Goal: Check status: Check status

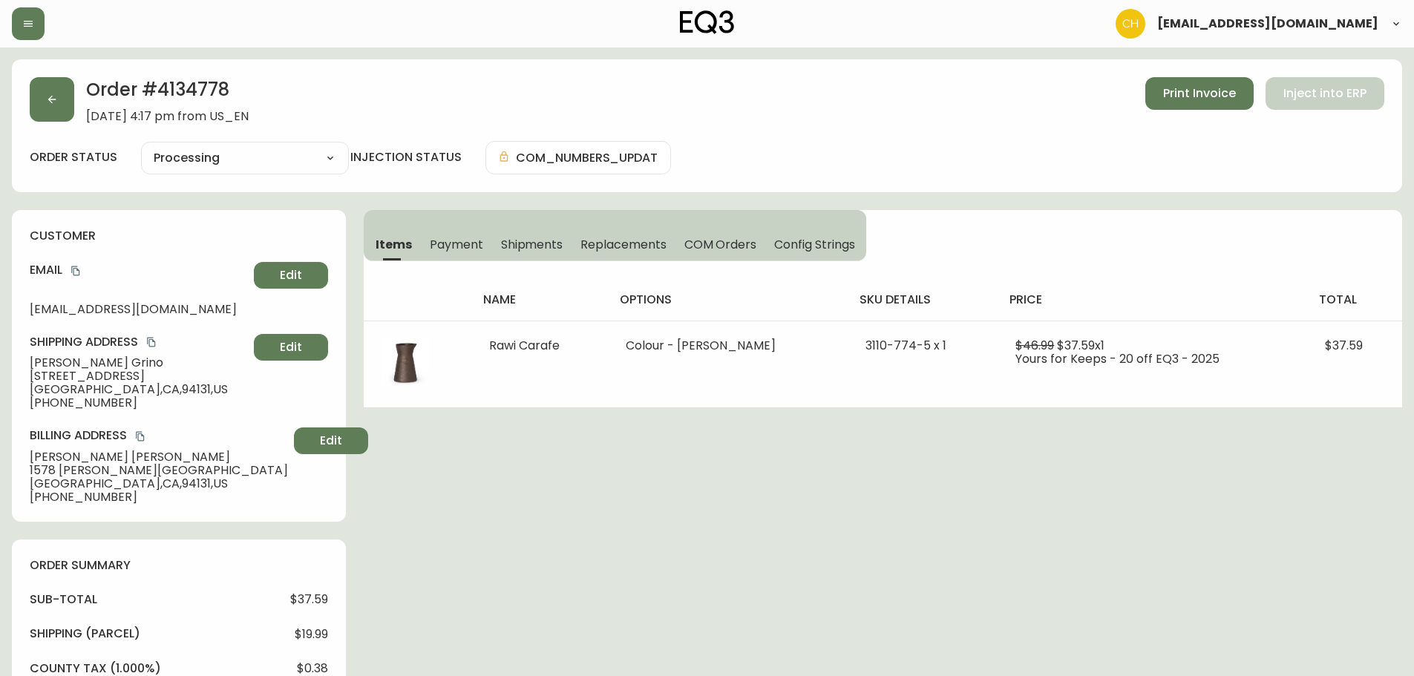
select select "PROCESSING"
click at [27, 25] on icon "button" at bounding box center [28, 24] width 12 height 12
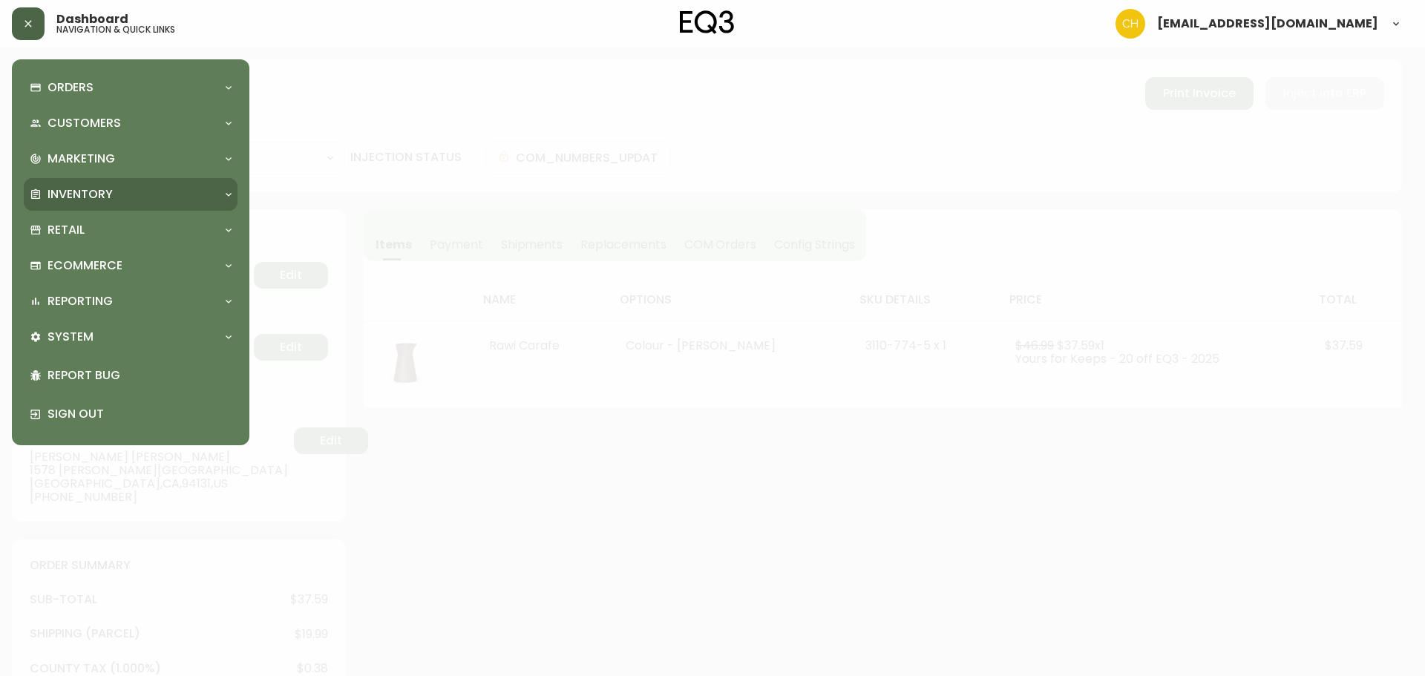
click at [90, 191] on p "Inventory" at bounding box center [79, 194] width 65 height 16
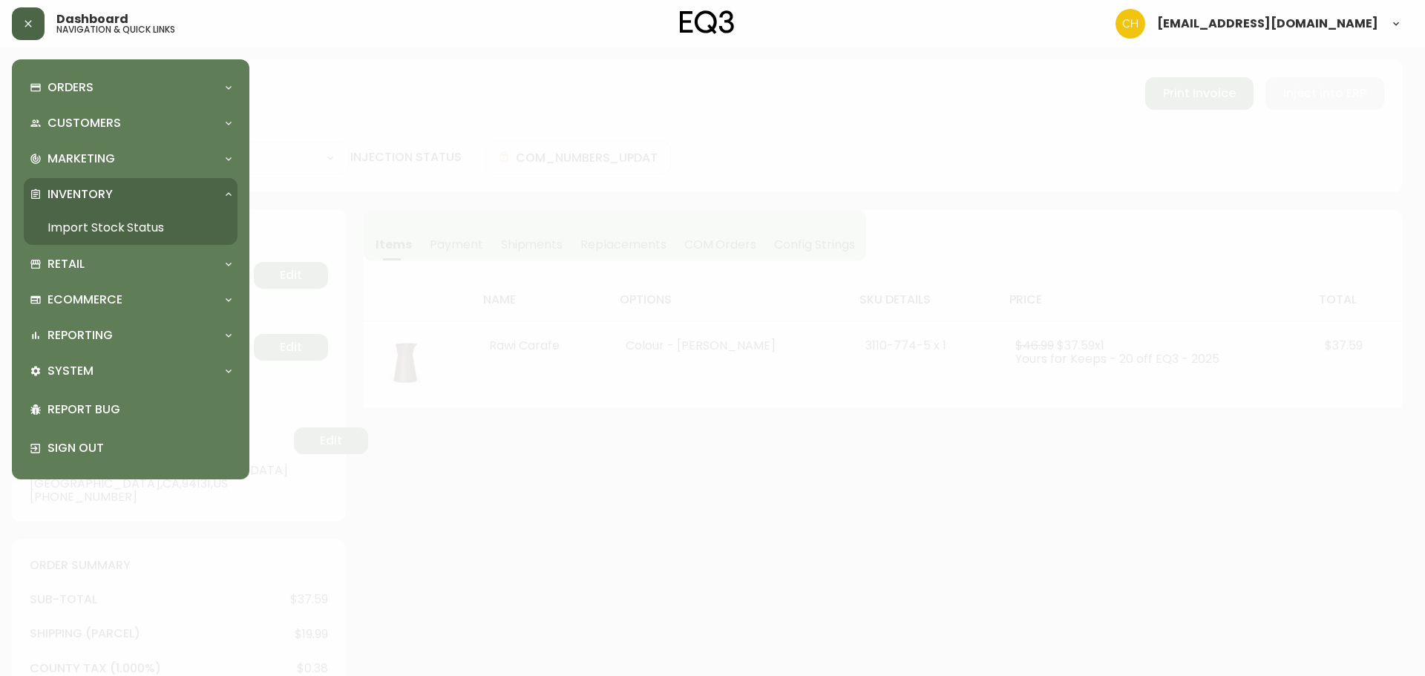
click at [75, 225] on link "Import Stock Status" at bounding box center [131, 228] width 214 height 34
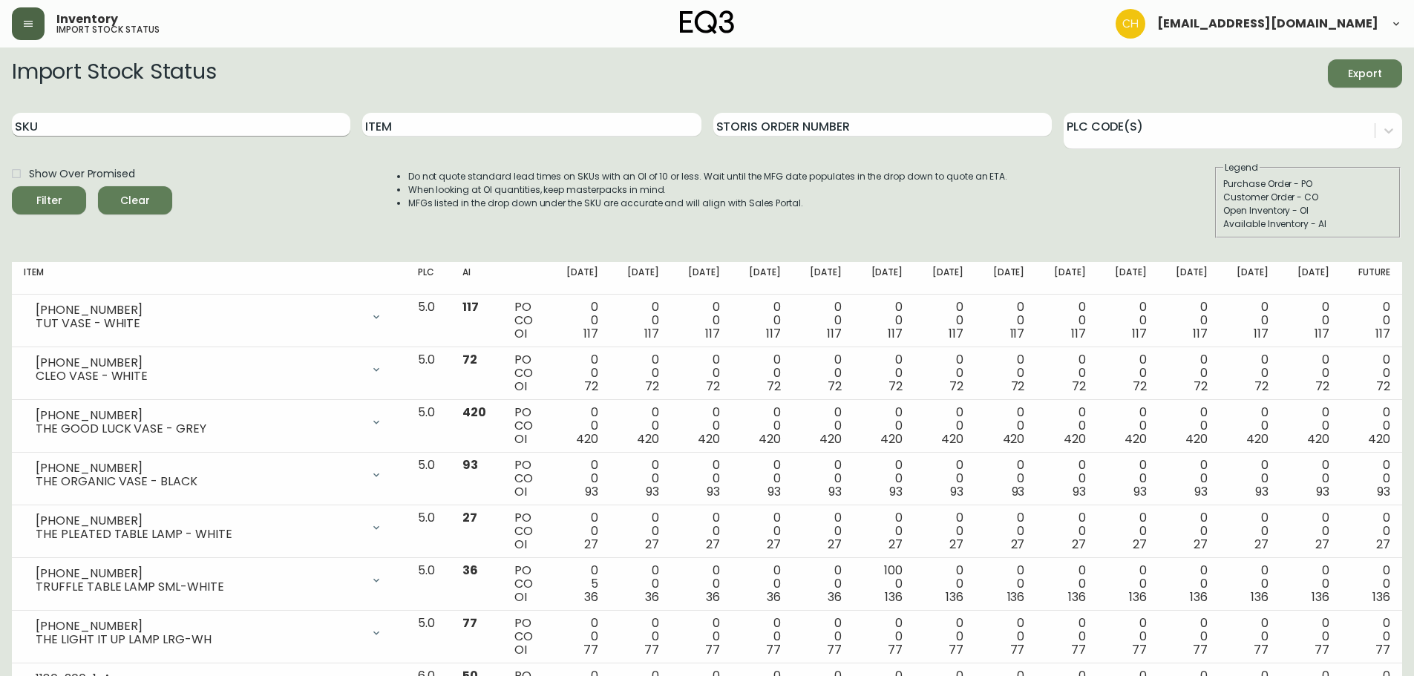
click at [81, 123] on input "SKU" at bounding box center [181, 125] width 338 height 24
type input "9020-"
click at [12, 186] on button "Filter" at bounding box center [49, 200] width 74 height 28
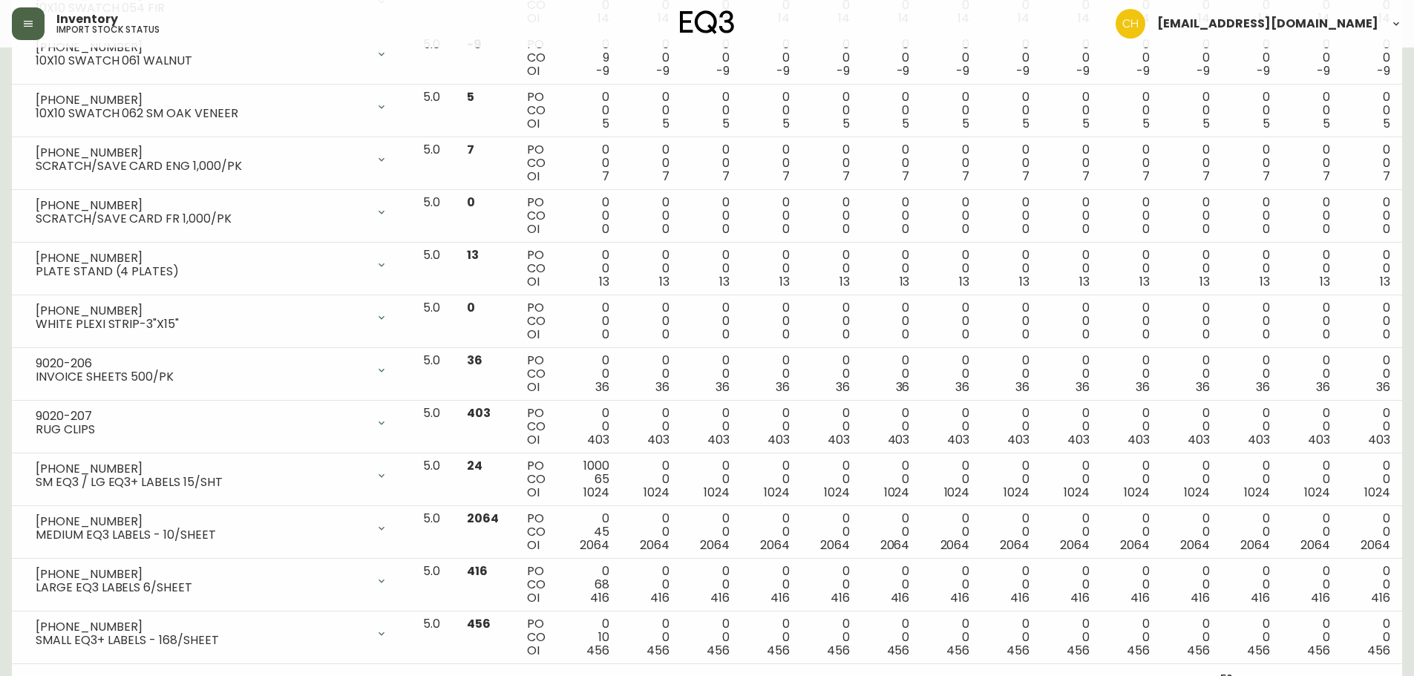
scroll to position [2285, 0]
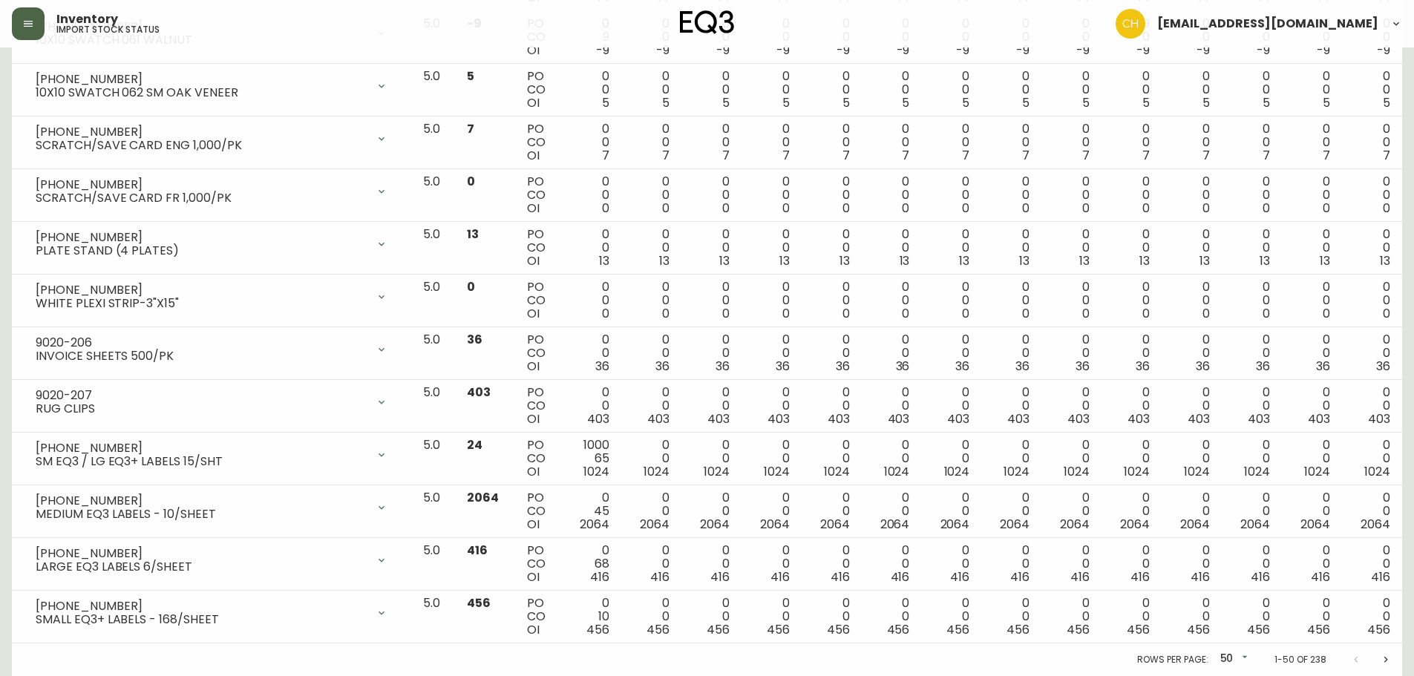
click at [1386, 660] on icon "Next page" at bounding box center [1386, 660] width 4 height 6
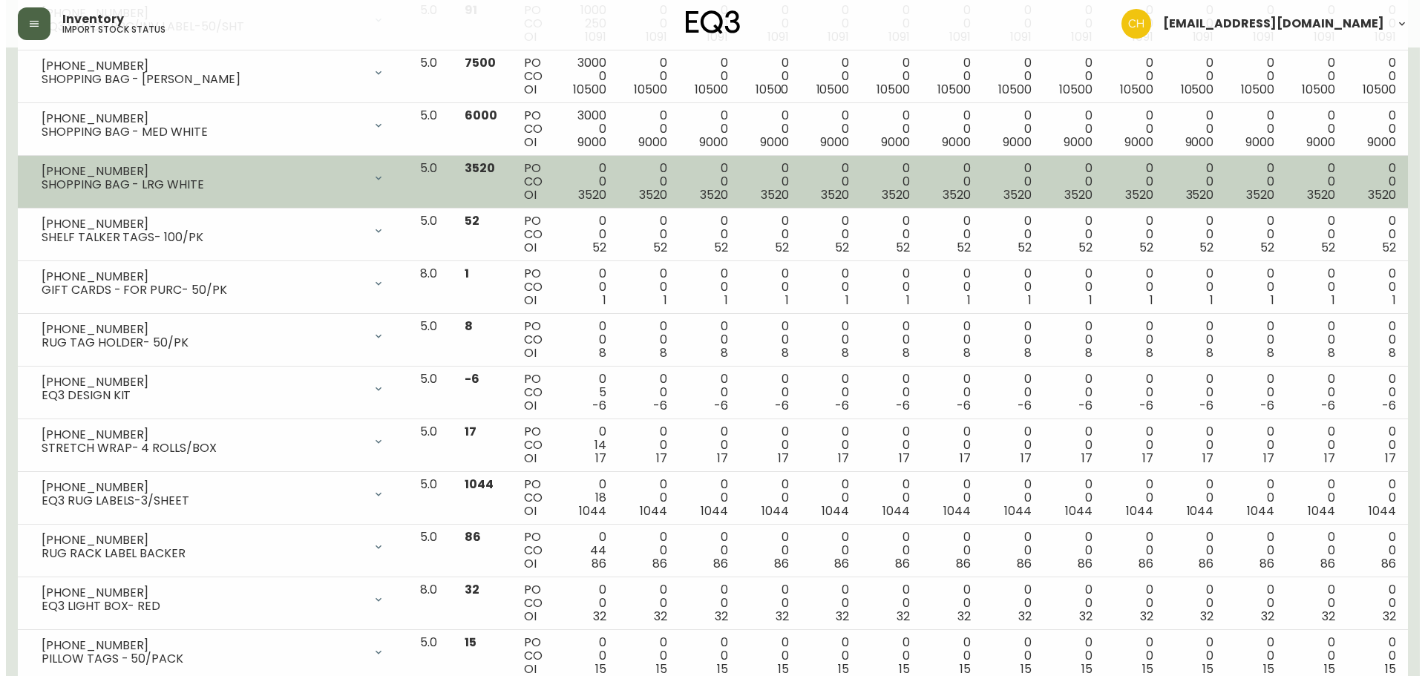
scroll to position [0, 0]
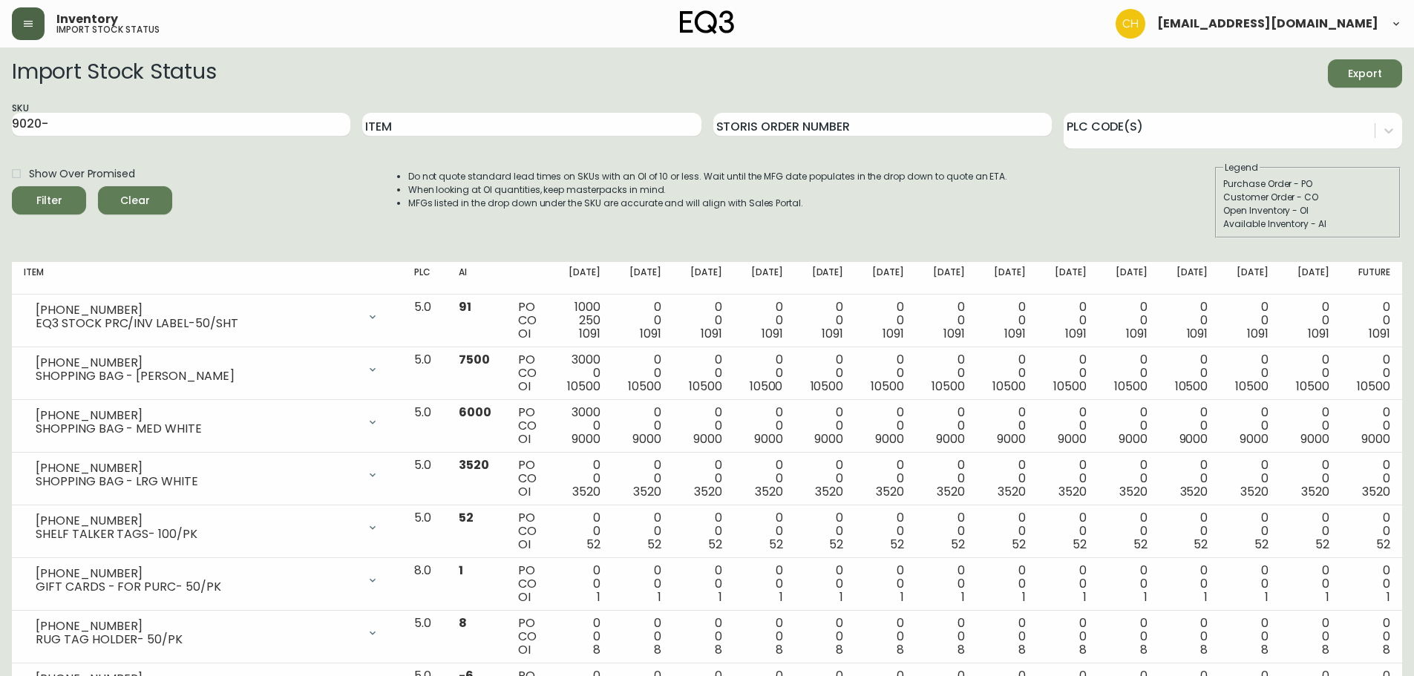
click at [19, 22] on button "button" at bounding box center [28, 23] width 33 height 33
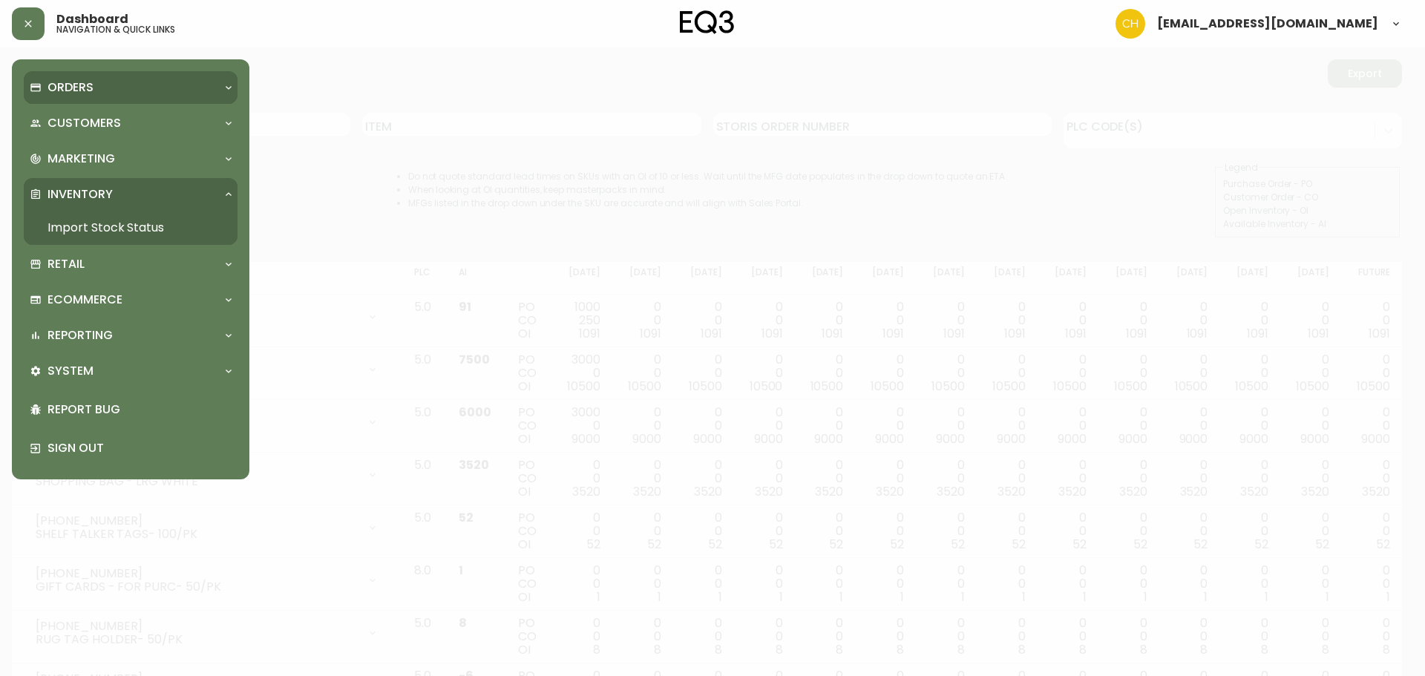
click at [69, 87] on p "Orders" at bounding box center [70, 87] width 46 height 16
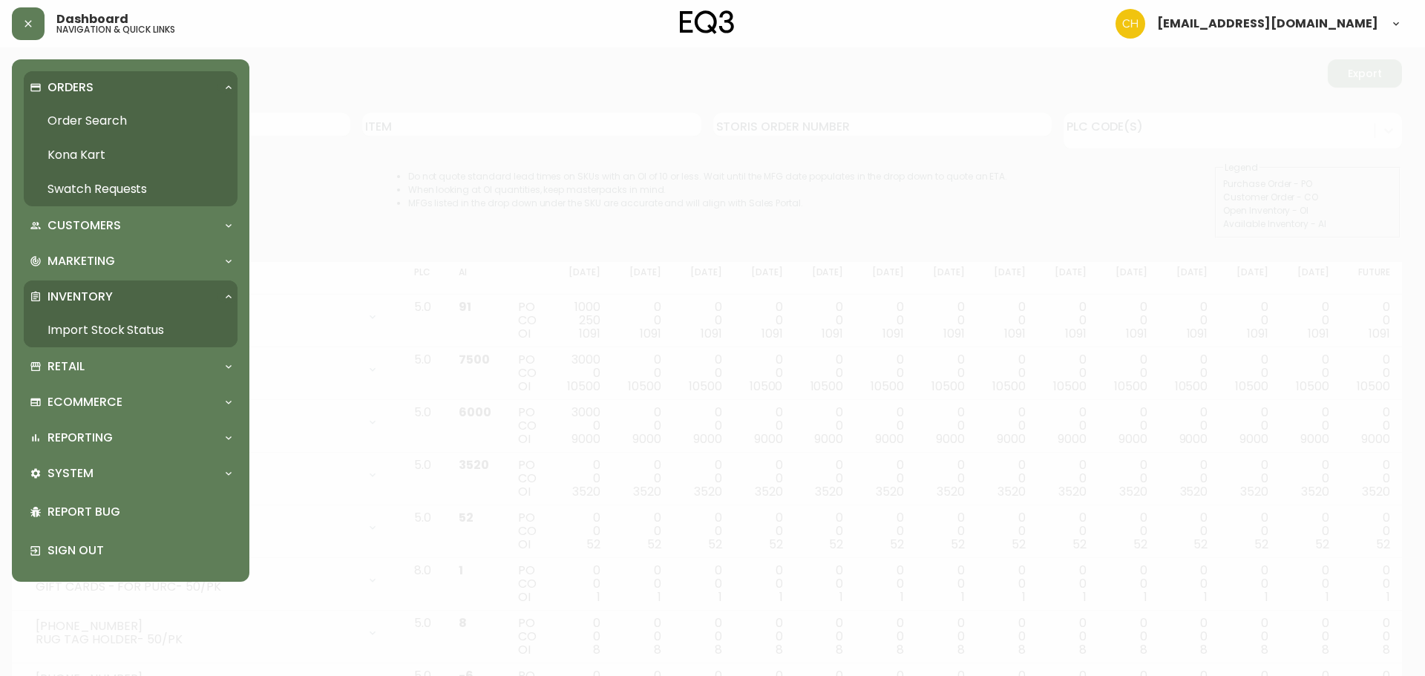
click at [80, 123] on link "Order Search" at bounding box center [131, 121] width 214 height 34
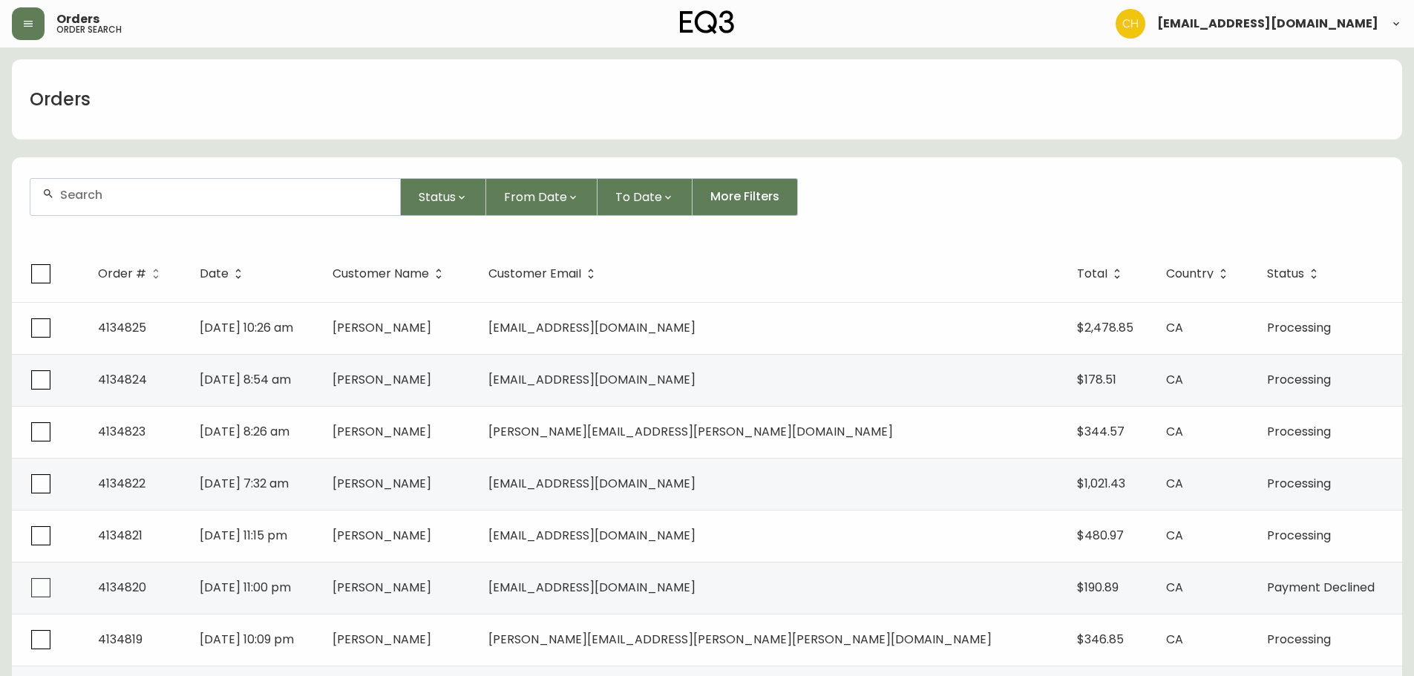
click at [158, 191] on input "text" at bounding box center [224, 195] width 328 height 14
paste input "8548991"
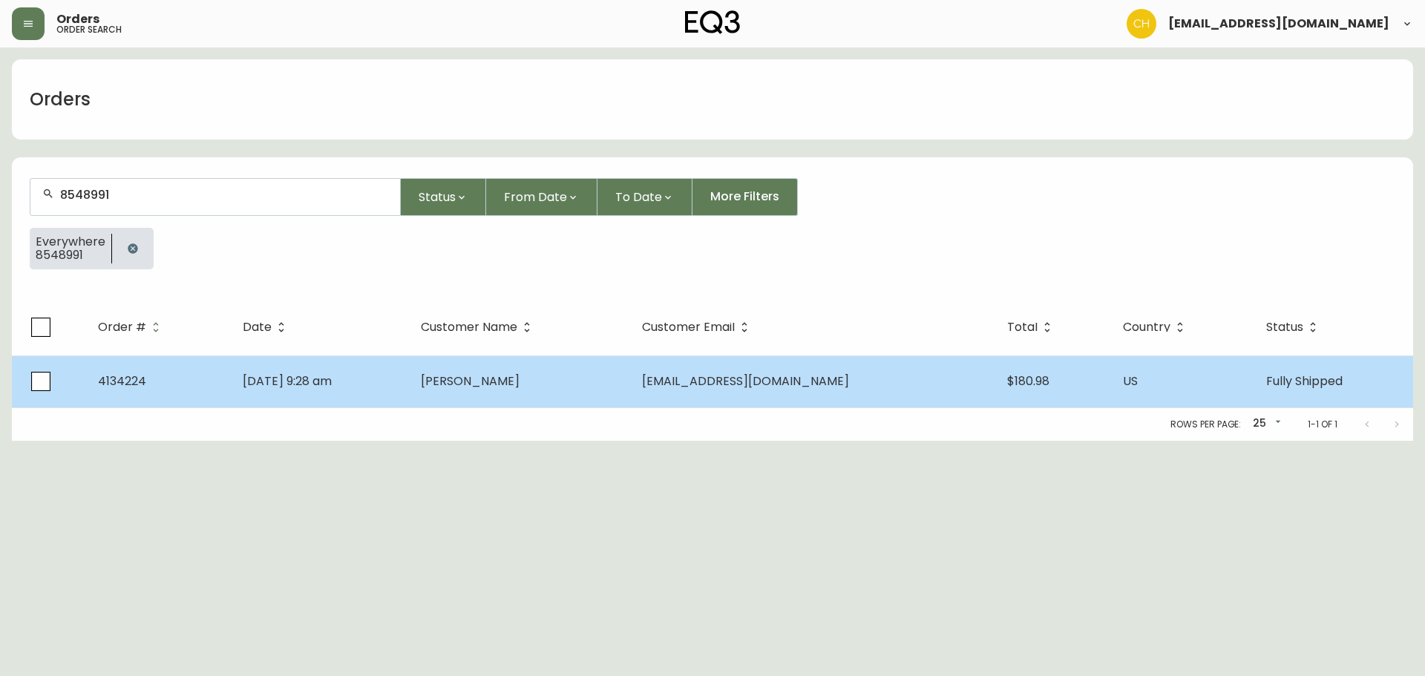
type input "8548991"
click at [519, 378] on span "[PERSON_NAME]" at bounding box center [470, 381] width 99 height 17
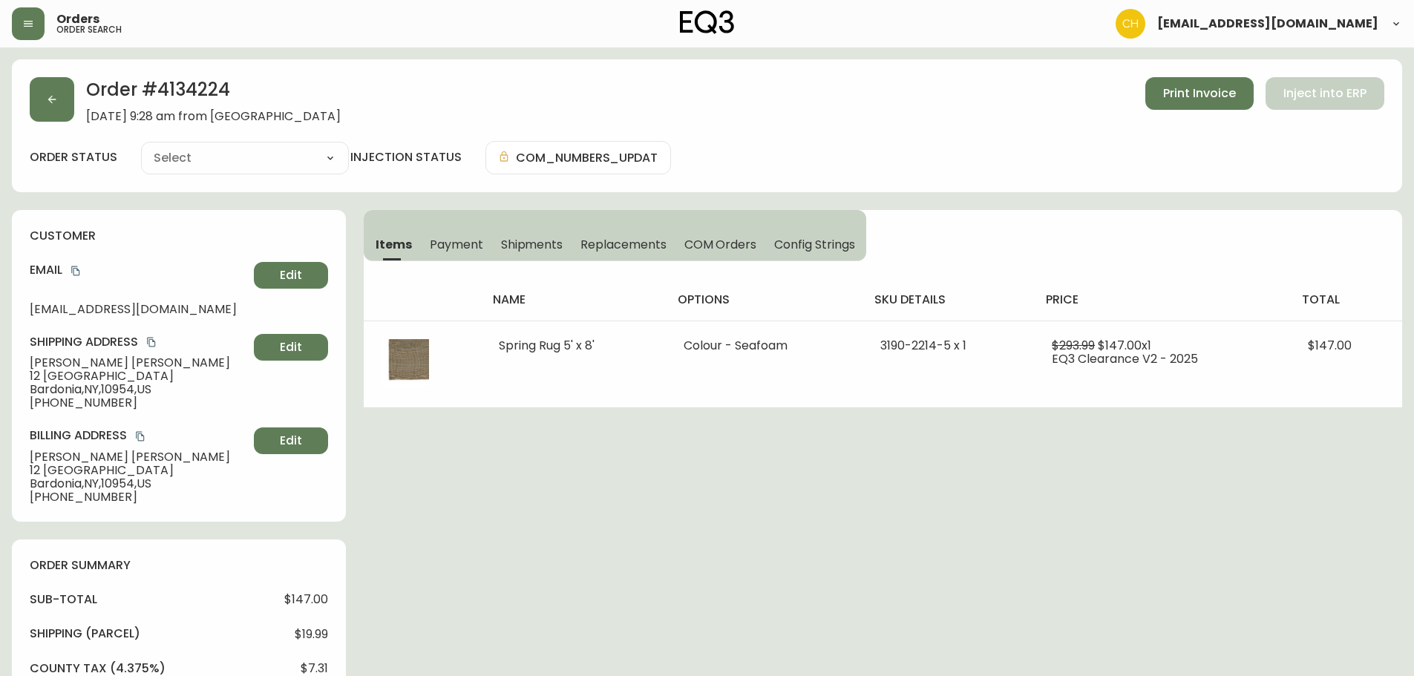
type input "Fully Shipped"
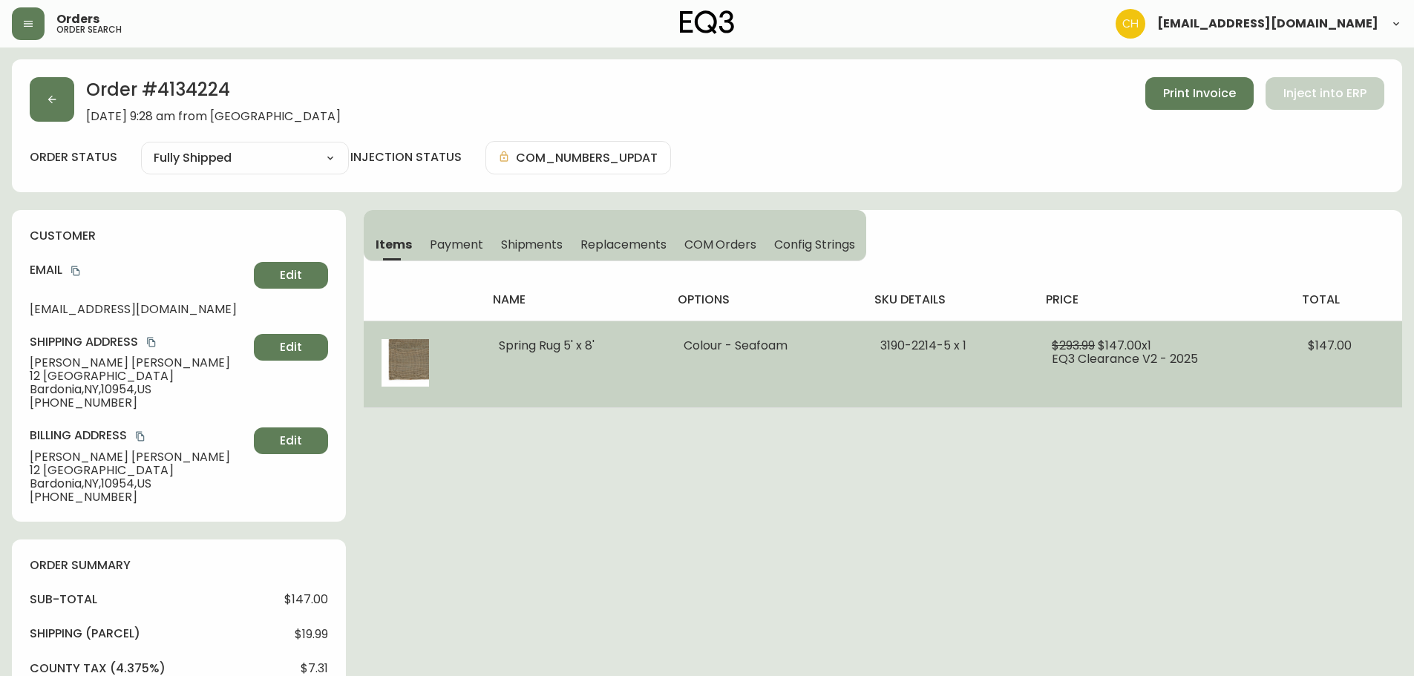
select select "FULLY_SHIPPED"
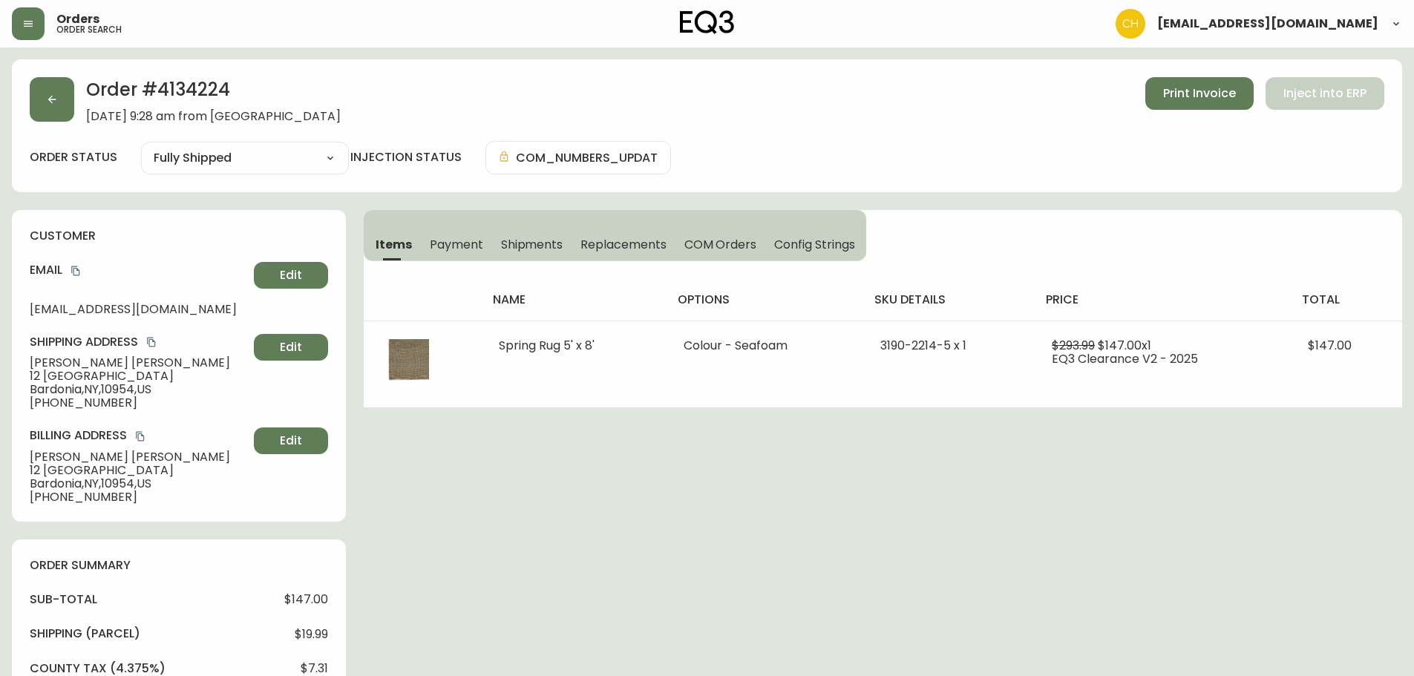
click at [522, 244] on span "Shipments" at bounding box center [532, 245] width 62 height 16
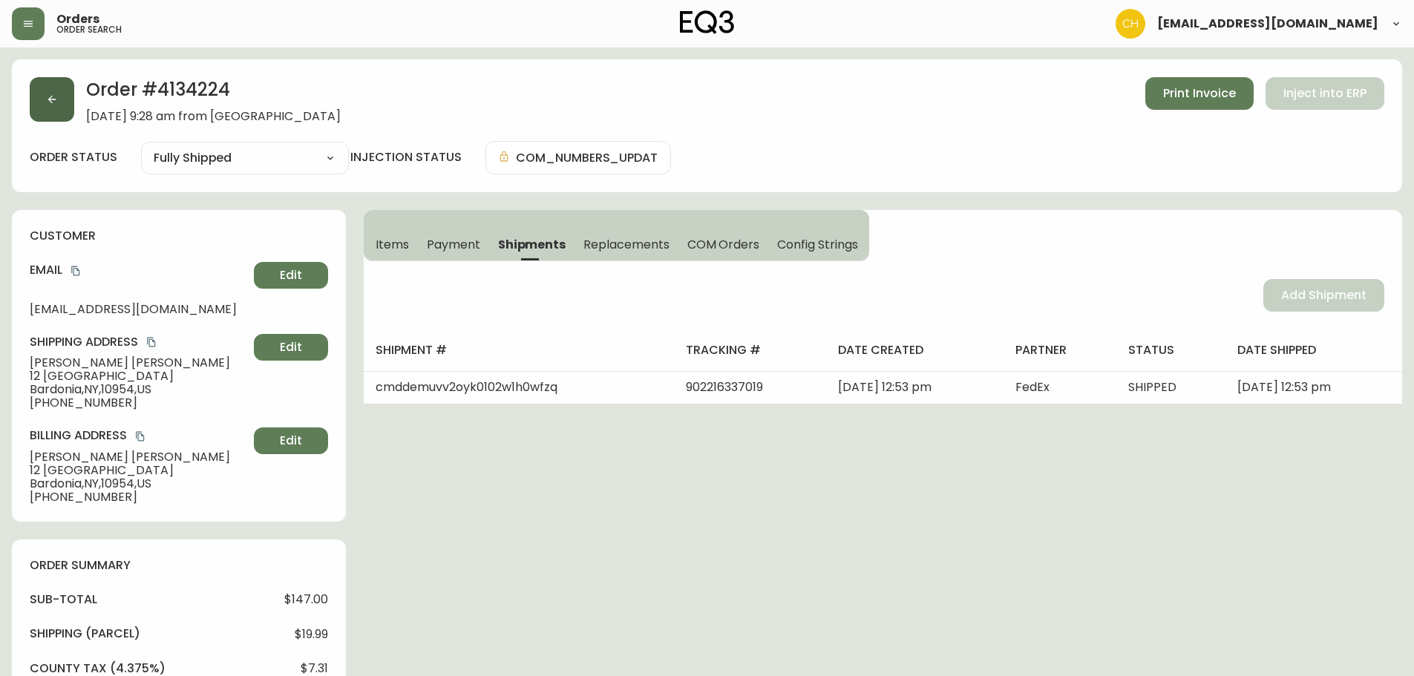
click at [59, 105] on button "button" at bounding box center [52, 99] width 45 height 45
